Goal: Task Accomplishment & Management: Use online tool/utility

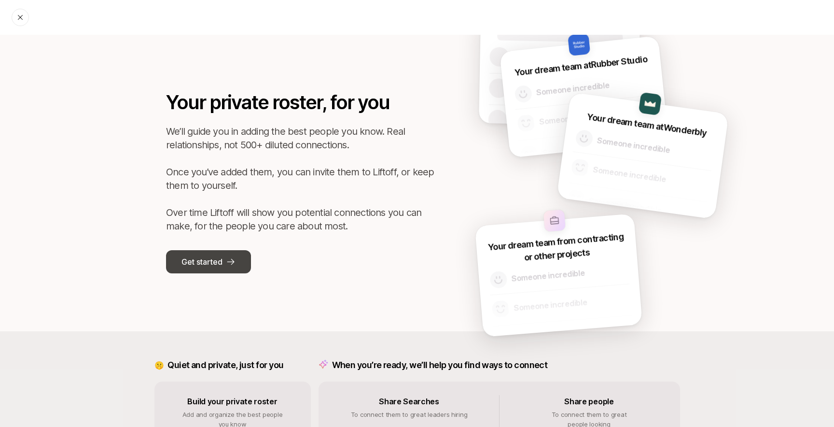
click at [228, 259] on icon at bounding box center [231, 262] width 10 height 10
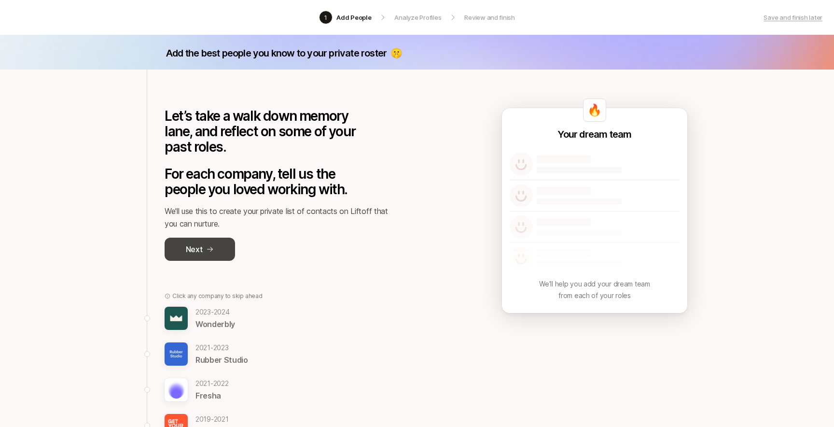
click at [216, 257] on button "Next" at bounding box center [200, 249] width 70 height 23
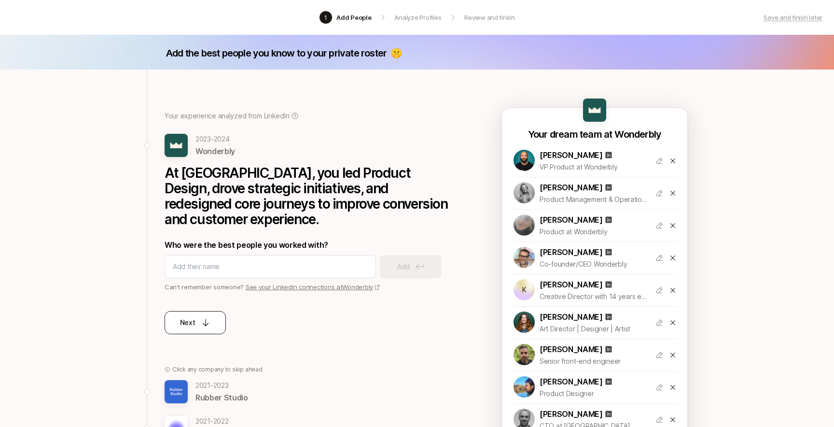
click at [208, 311] on button "Next" at bounding box center [195, 322] width 61 height 23
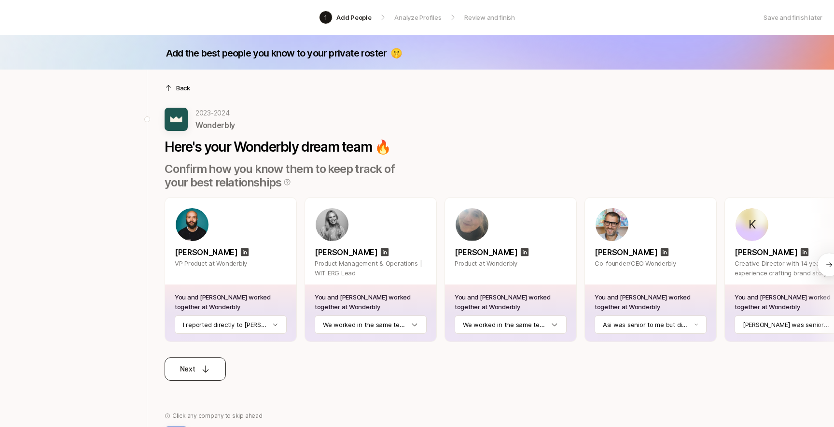
click at [205, 362] on button "Next" at bounding box center [195, 368] width 61 height 23
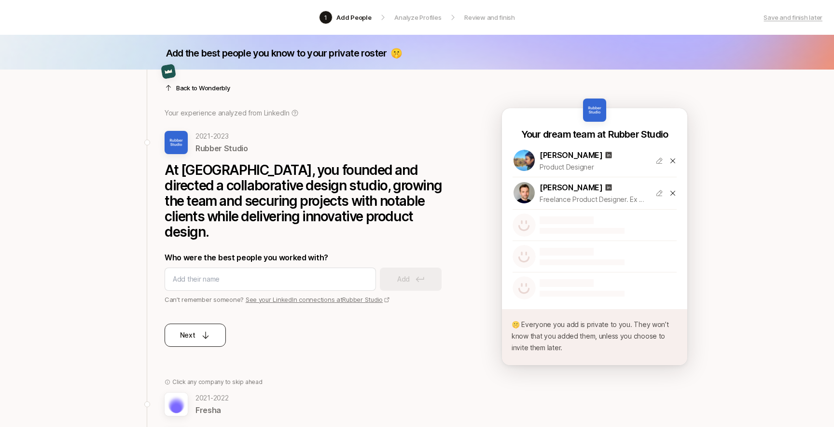
click at [213, 323] on button "Next" at bounding box center [195, 334] width 61 height 23
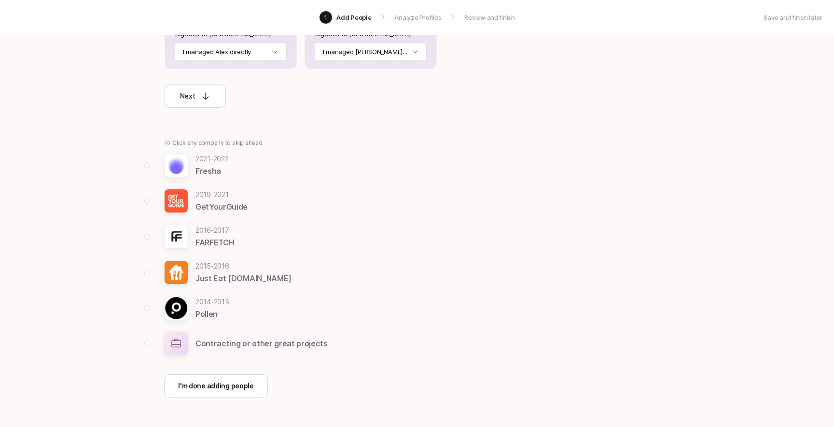
scroll to position [292, 0]
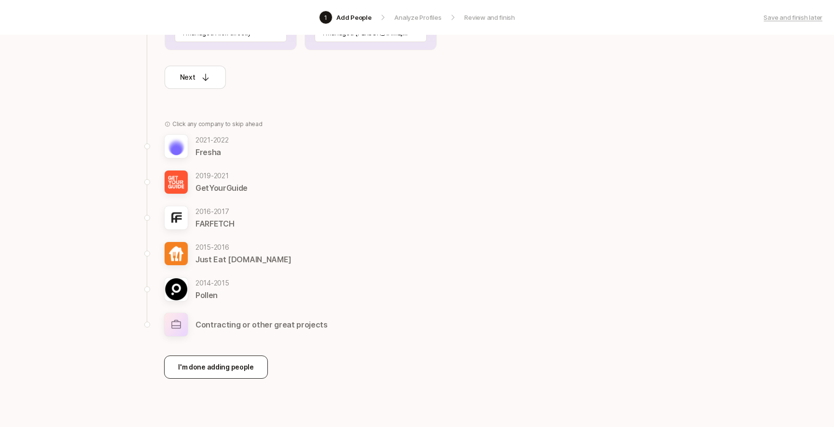
click at [219, 367] on p "I'm done adding people" at bounding box center [216, 367] width 76 height 12
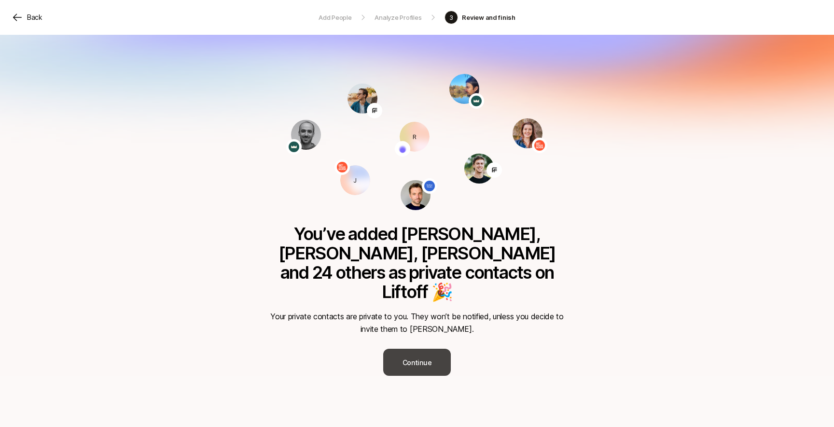
click at [432, 349] on button "Continue" at bounding box center [417, 362] width 68 height 27
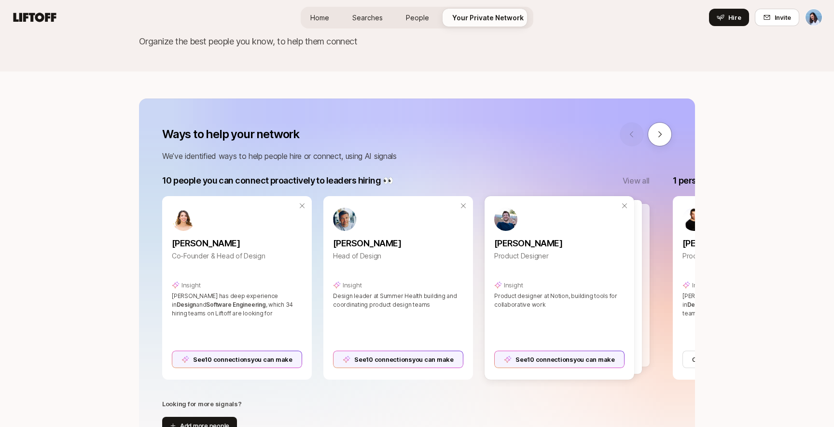
scroll to position [57, 0]
click at [644, 241] on div at bounding box center [575, 286] width 151 height 164
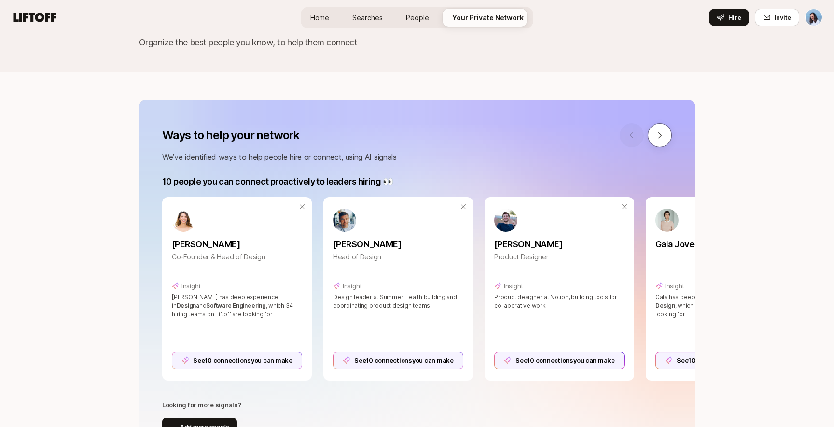
click at [660, 132] on icon at bounding box center [660, 135] width 9 height 9
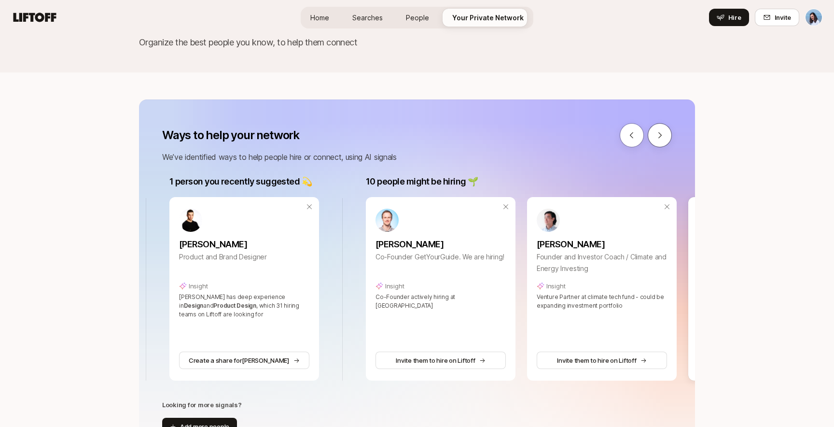
scroll to position [0, 1648]
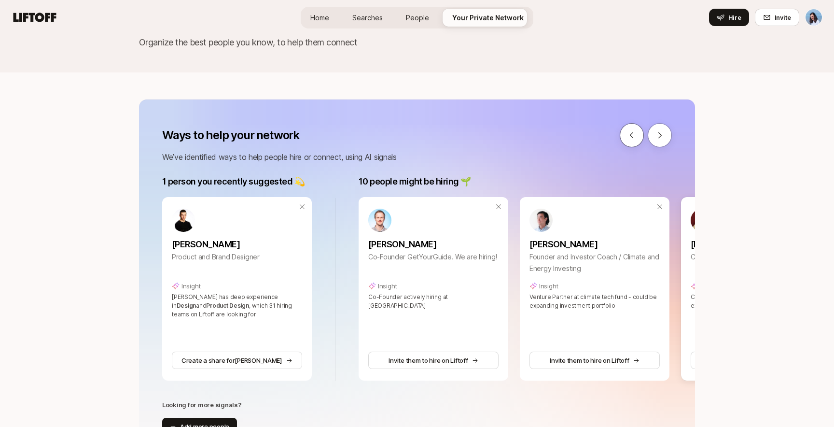
click at [624, 125] on button at bounding box center [632, 135] width 24 height 24
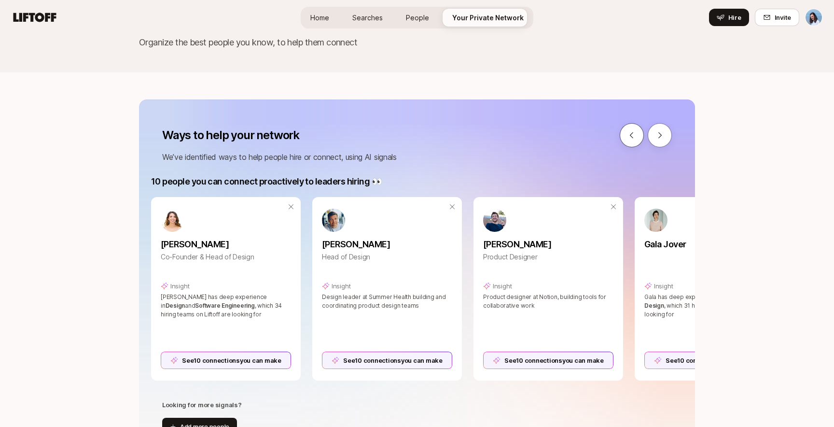
scroll to position [0, 0]
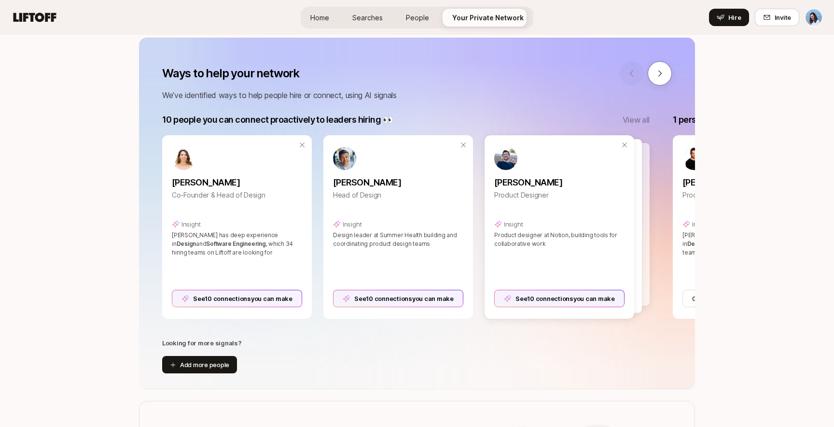
scroll to position [113, 0]
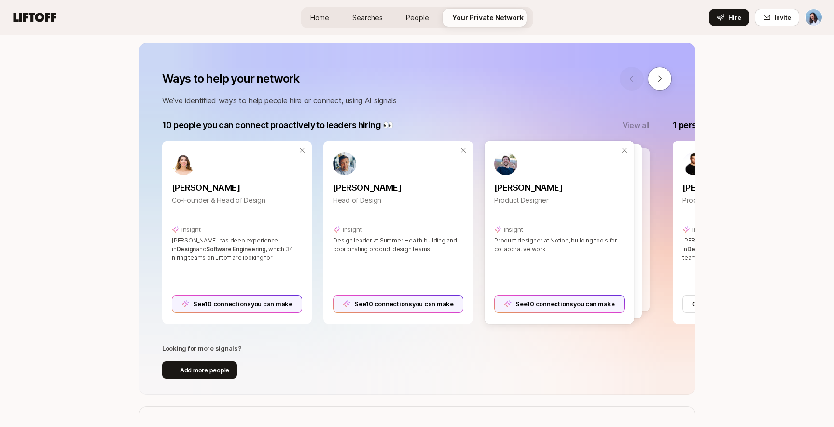
click at [639, 126] on p "View all" at bounding box center [636, 125] width 27 height 13
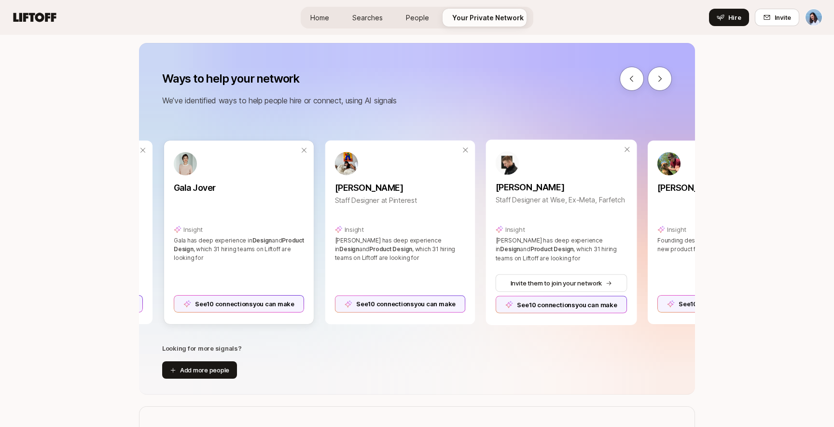
scroll to position [0, 482]
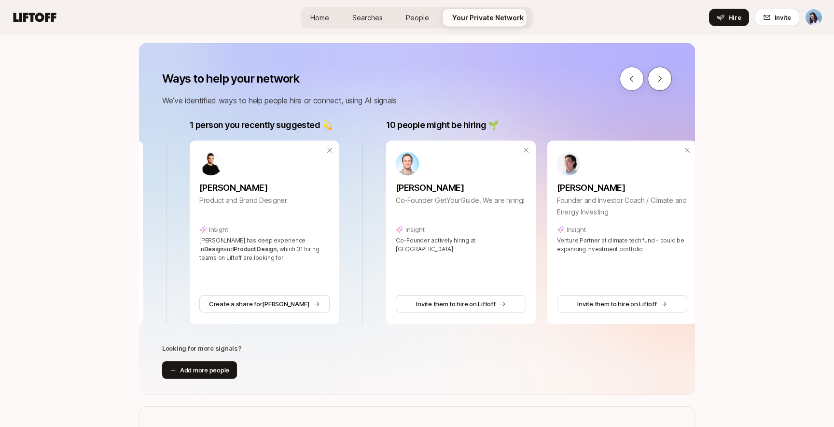
click at [663, 80] on icon at bounding box center [660, 78] width 9 height 9
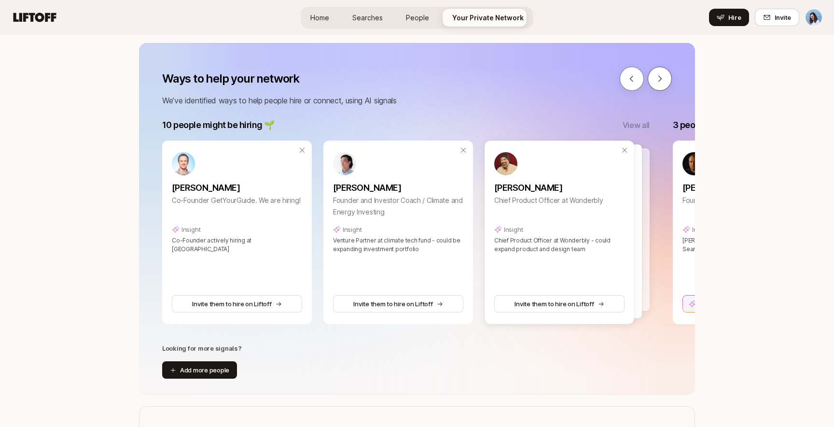
click at [663, 80] on icon at bounding box center [660, 78] width 9 height 9
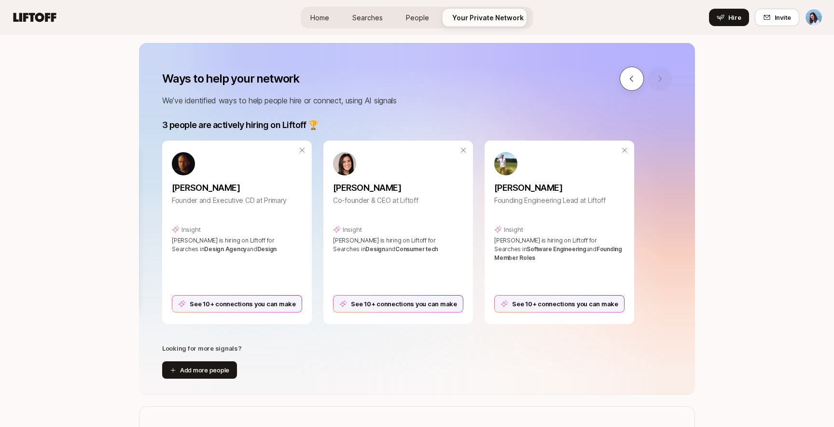
click at [633, 76] on icon at bounding box center [632, 78] width 9 height 9
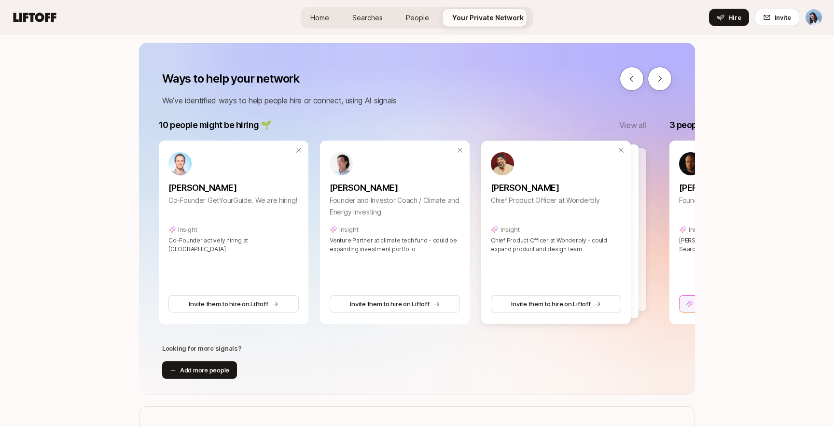
scroll to position [0, 1844]
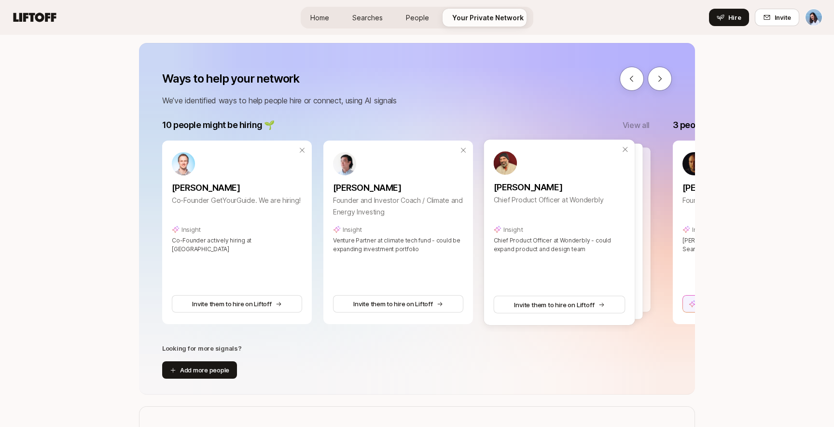
click at [614, 191] on p "[PERSON_NAME]" at bounding box center [560, 188] width 132 height 14
click at [645, 207] on div at bounding box center [575, 229] width 151 height 164
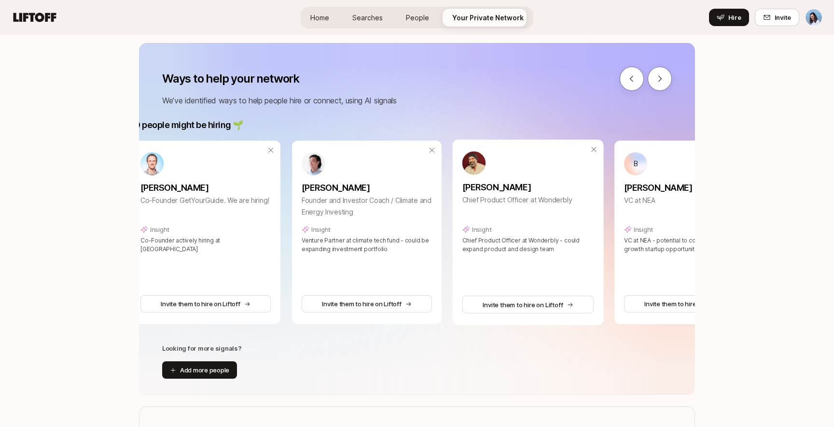
scroll to position [0, 1881]
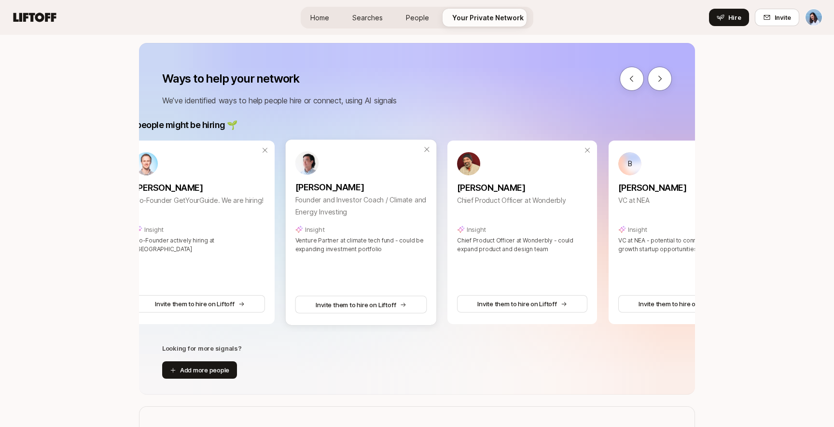
click at [308, 166] on img at bounding box center [306, 162] width 23 height 23
